Goal: Information Seeking & Learning: Learn about a topic

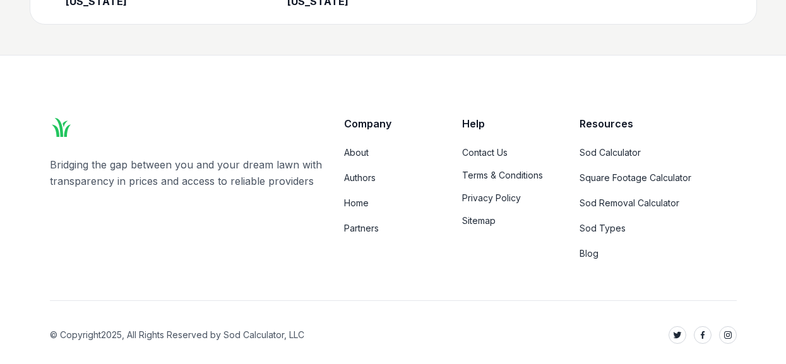
scroll to position [5812, 0]
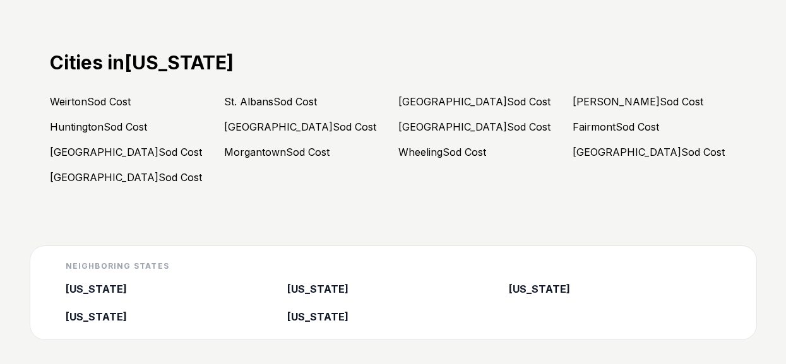
click at [606, 97] on link "[PERSON_NAME] Sod Cost" at bounding box center [637, 101] width 131 height 13
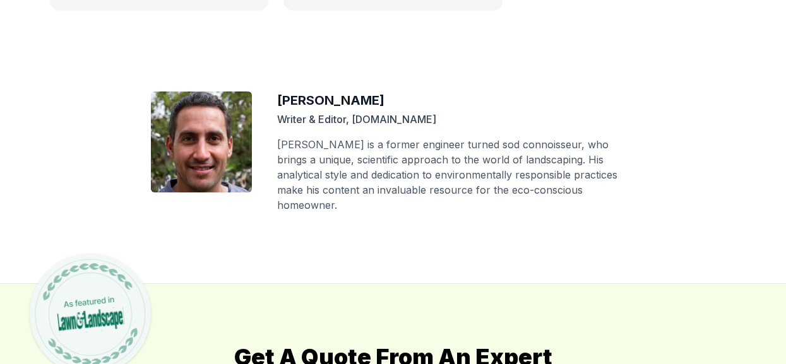
scroll to position [6104, 0]
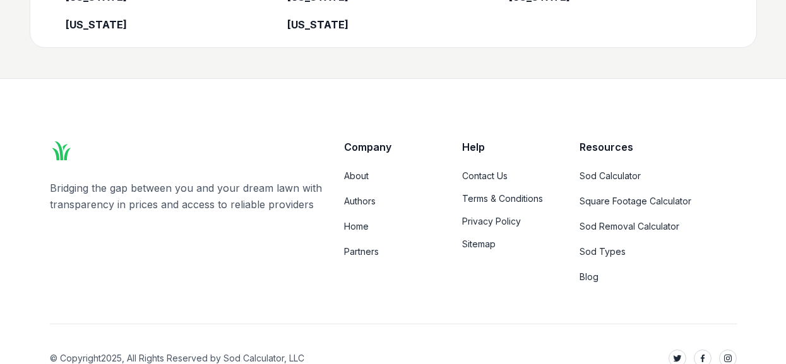
scroll to position [5834, 0]
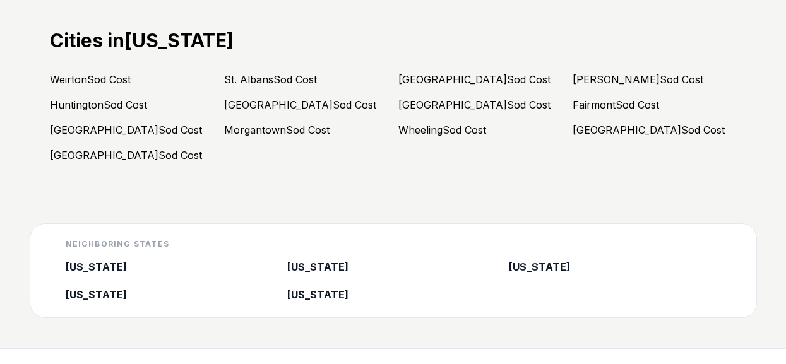
click at [574, 125] on link "Martinsburg Sod Cost" at bounding box center [648, 130] width 152 height 13
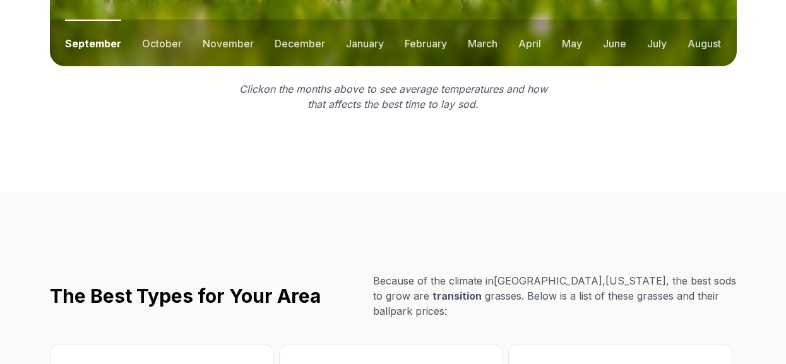
scroll to position [2208, 0]
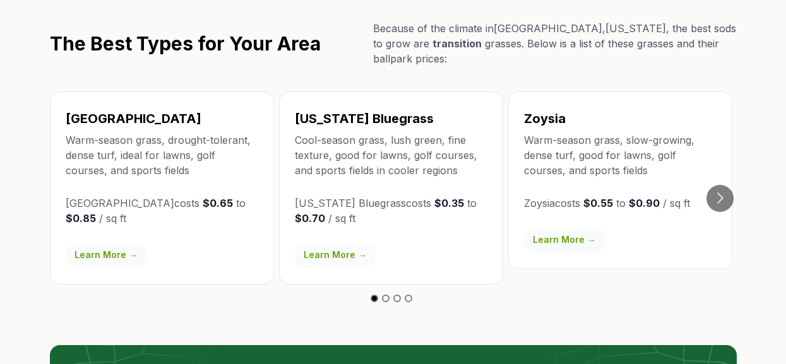
click at [577, 228] on link "Learn More →" at bounding box center [564, 239] width 81 height 23
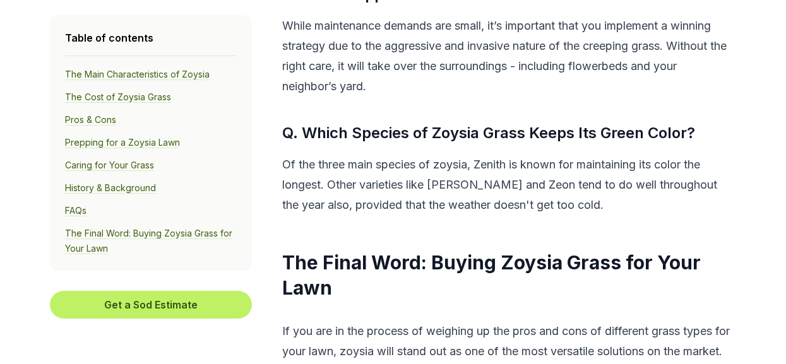
scroll to position [7874, 0]
